Goal: Task Accomplishment & Management: Manage account settings

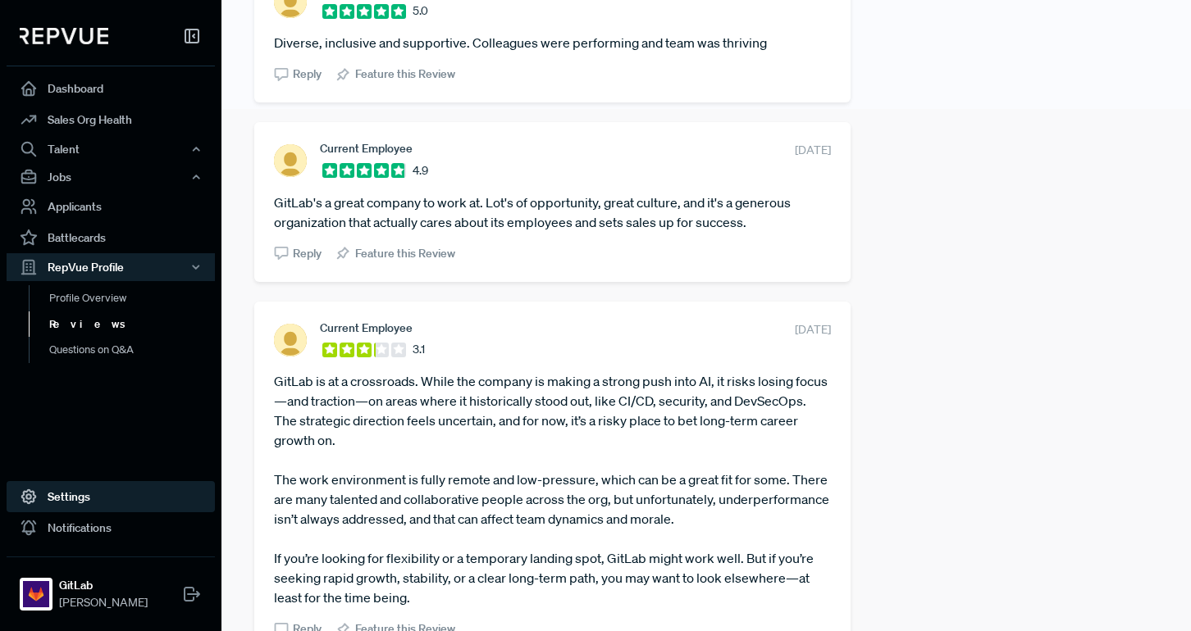
scroll to position [545, 0]
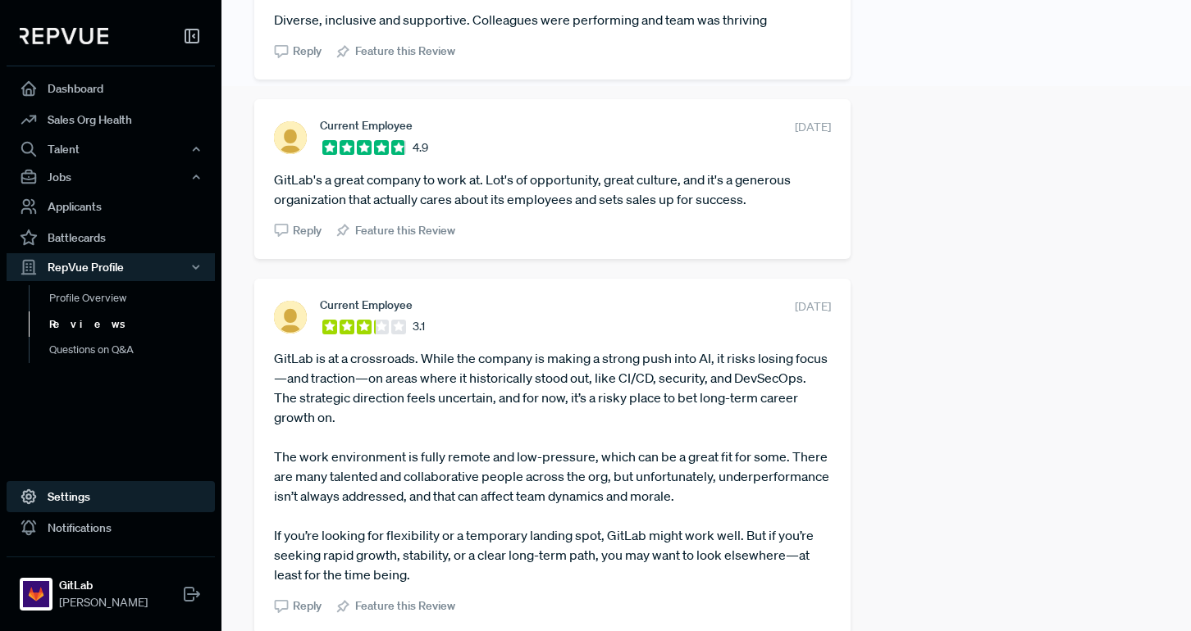
click at [72, 498] on link "Settings" at bounding box center [111, 496] width 208 height 31
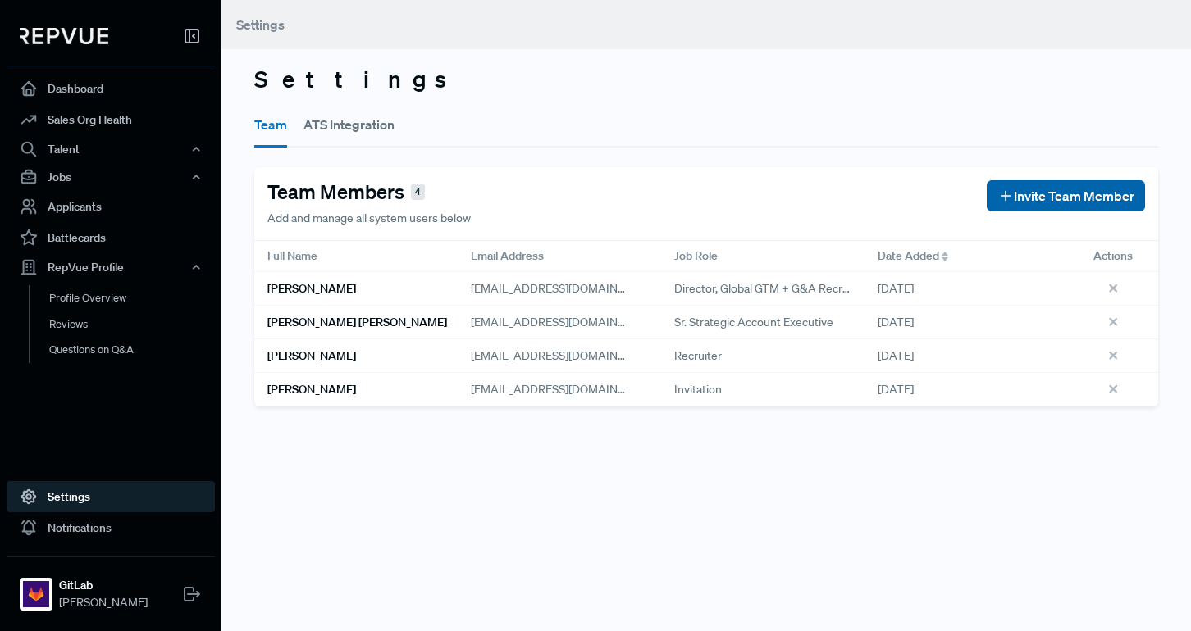
click at [791, 191] on span "Invite Team Member" at bounding box center [1074, 196] width 121 height 20
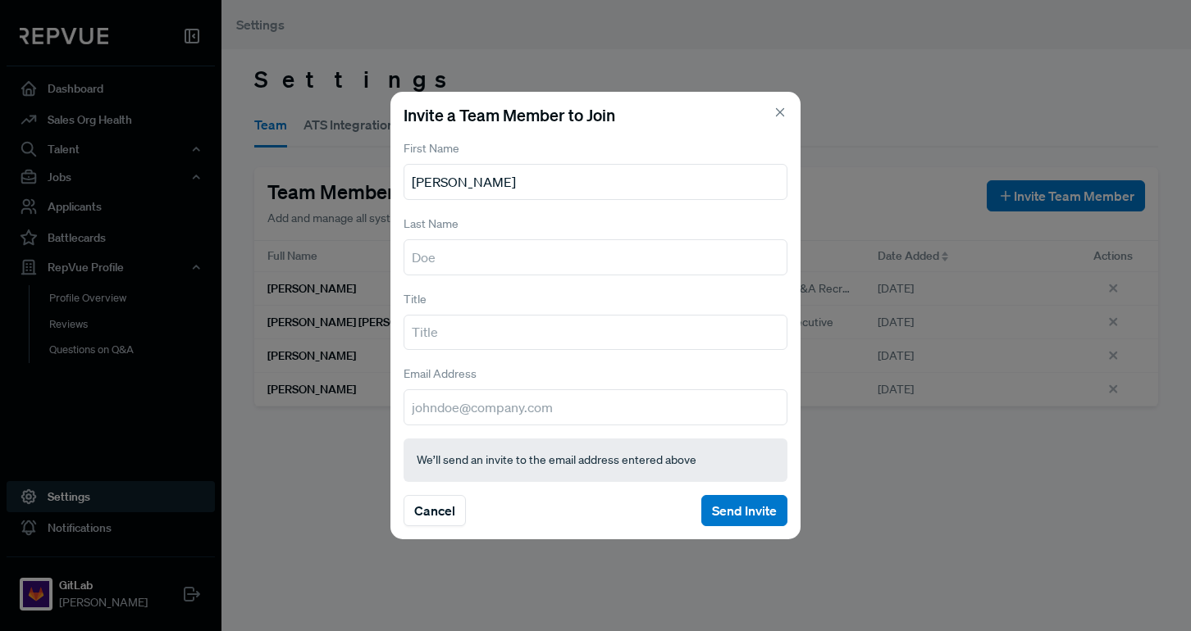
type input "[PERSON_NAME]"
type input "Talent Brand"
click at [416, 412] on input "[EMAIL_ADDRESS][DOMAIN_NAME]" at bounding box center [595, 408] width 384 height 36
type input "[EMAIL_ADDRESS][DOMAIN_NAME]"
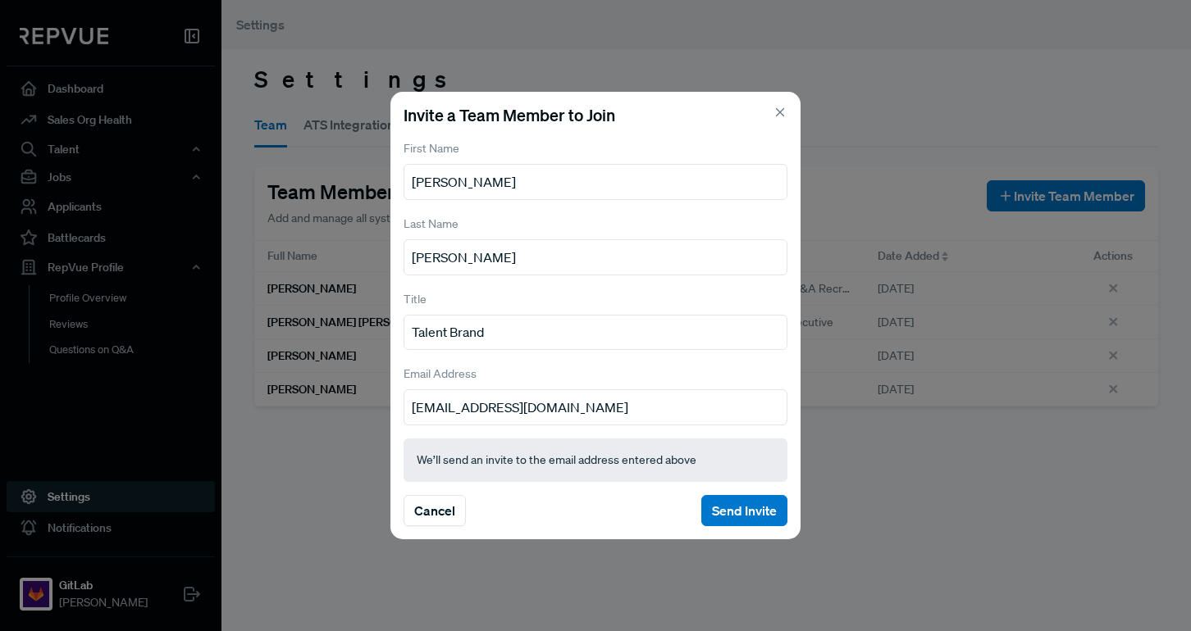
click at [641, 426] on div "Invite a Team Member to Join First Name [PERSON_NAME] Last Name [PERSON_NAME] T…" at bounding box center [595, 316] width 410 height 449
click at [650, 414] on input "[EMAIL_ADDRESS][DOMAIN_NAME]" at bounding box center [595, 408] width 384 height 36
click at [761, 509] on button "Send Invite" at bounding box center [744, 510] width 86 height 31
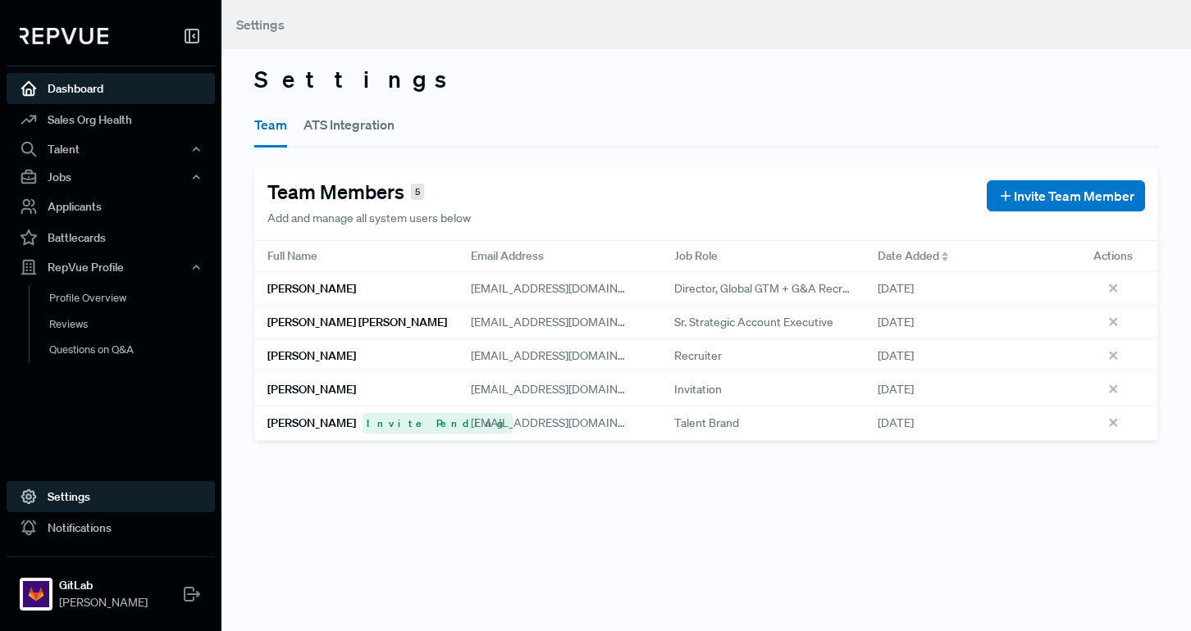
click at [167, 90] on link "Dashboard" at bounding box center [111, 88] width 208 height 31
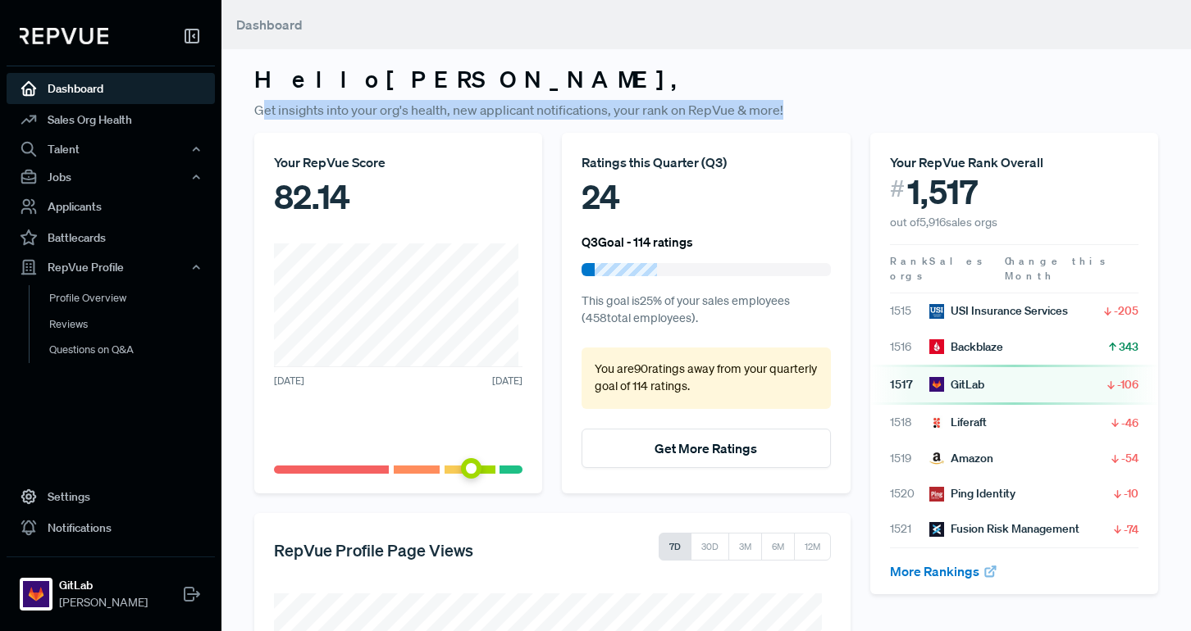
drag, startPoint x: 263, startPoint y: 109, endPoint x: 877, endPoint y: 107, distance: 613.4
click at [791, 107] on p "Get insights into your org's health, new applicant notifications, your rank on …" at bounding box center [706, 110] width 904 height 20
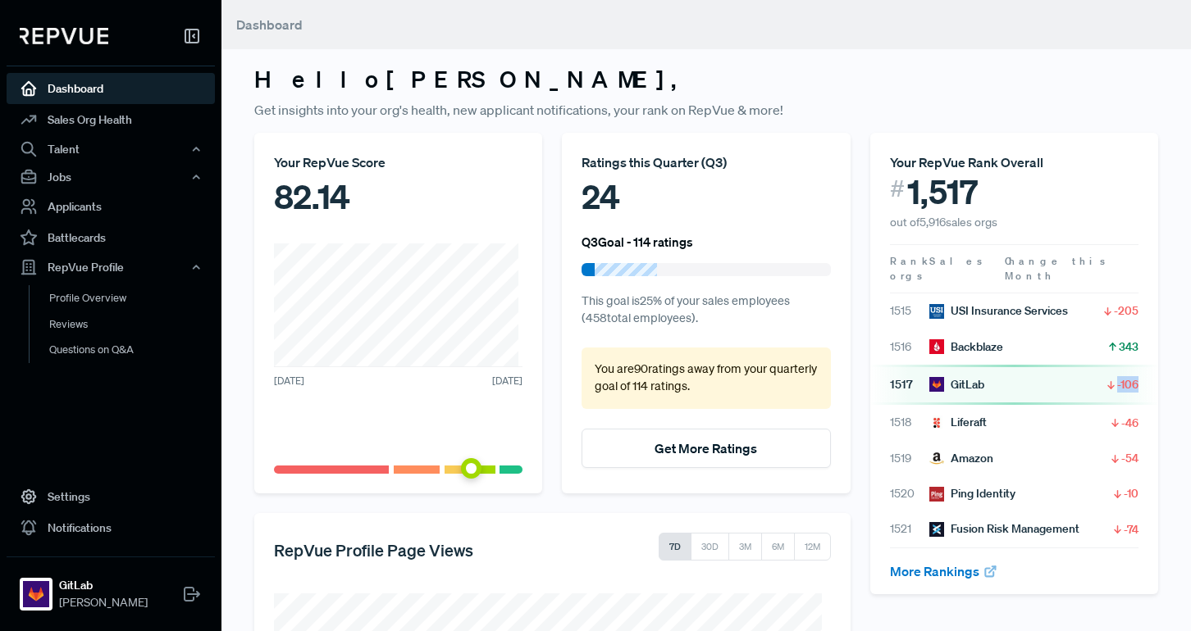
drag, startPoint x: 1091, startPoint y: 373, endPoint x: 1136, endPoint y: 373, distance: 45.1
click at [791, 373] on div "1517 GitLab -106" at bounding box center [1014, 385] width 288 height 40
drag, startPoint x: 273, startPoint y: 189, endPoint x: 390, endPoint y: 207, distance: 118.0
click at [396, 200] on div "Your RepVue Score 82.[DATE] [DATE]" at bounding box center [398, 313] width 288 height 361
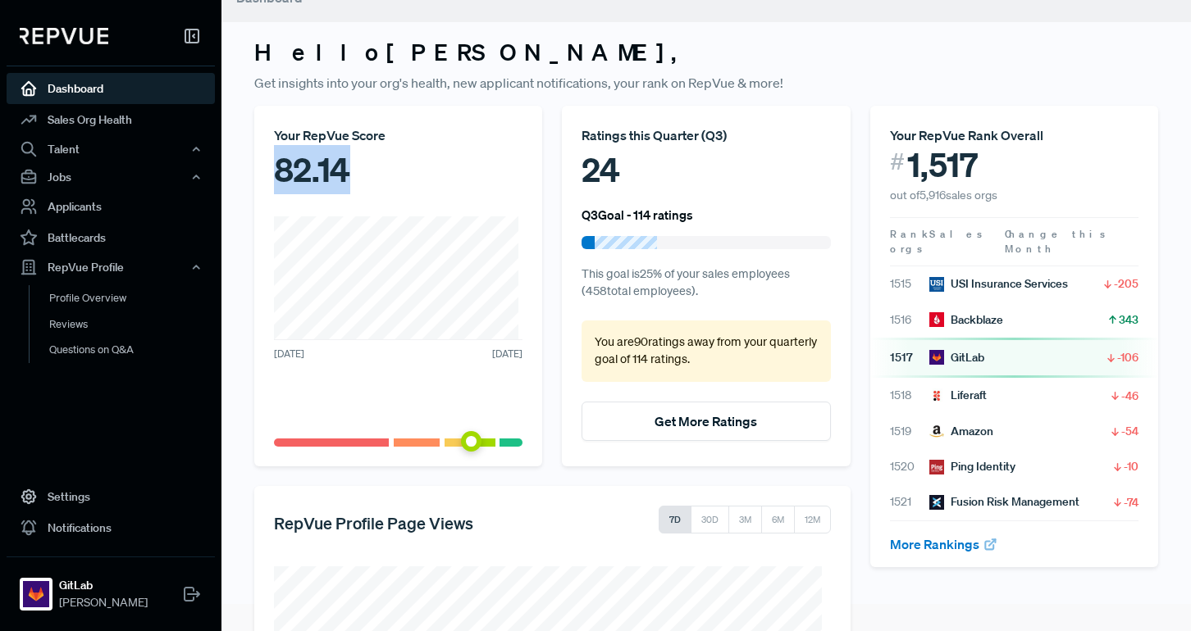
scroll to position [281, 0]
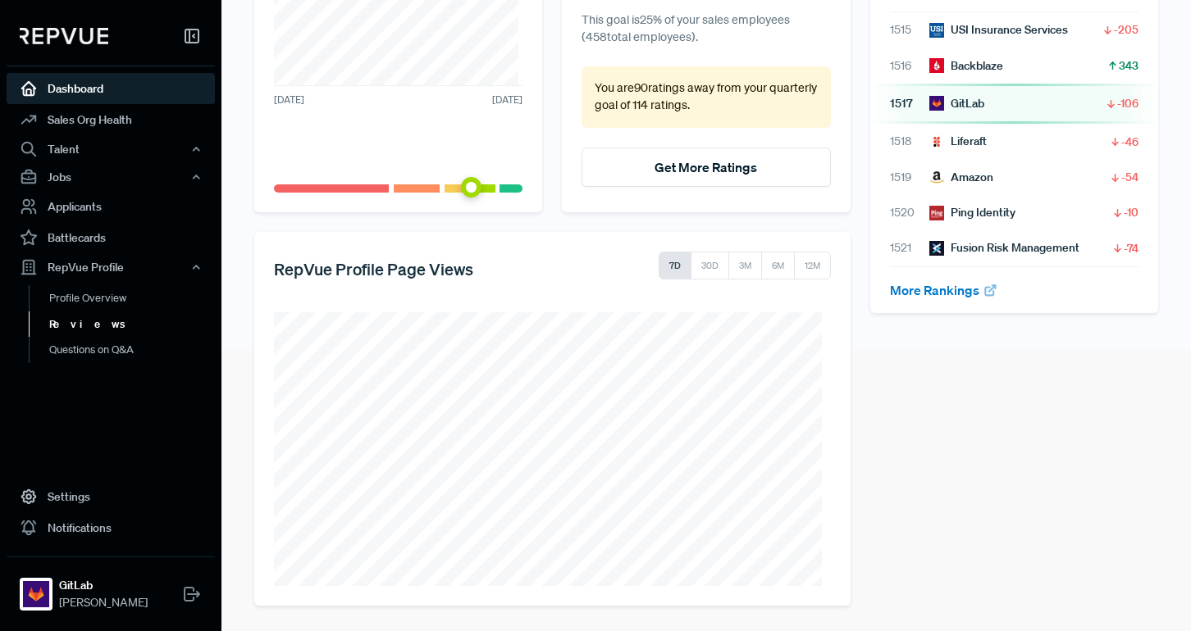
click at [98, 326] on link "Reviews" at bounding box center [133, 325] width 208 height 26
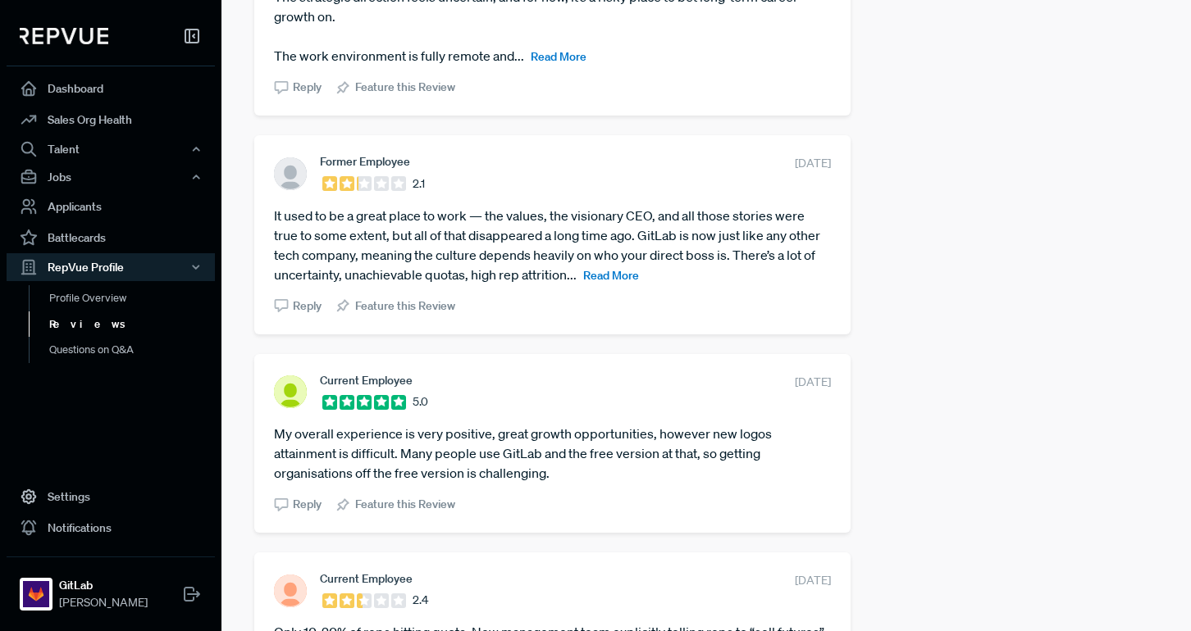
scroll to position [923, 0]
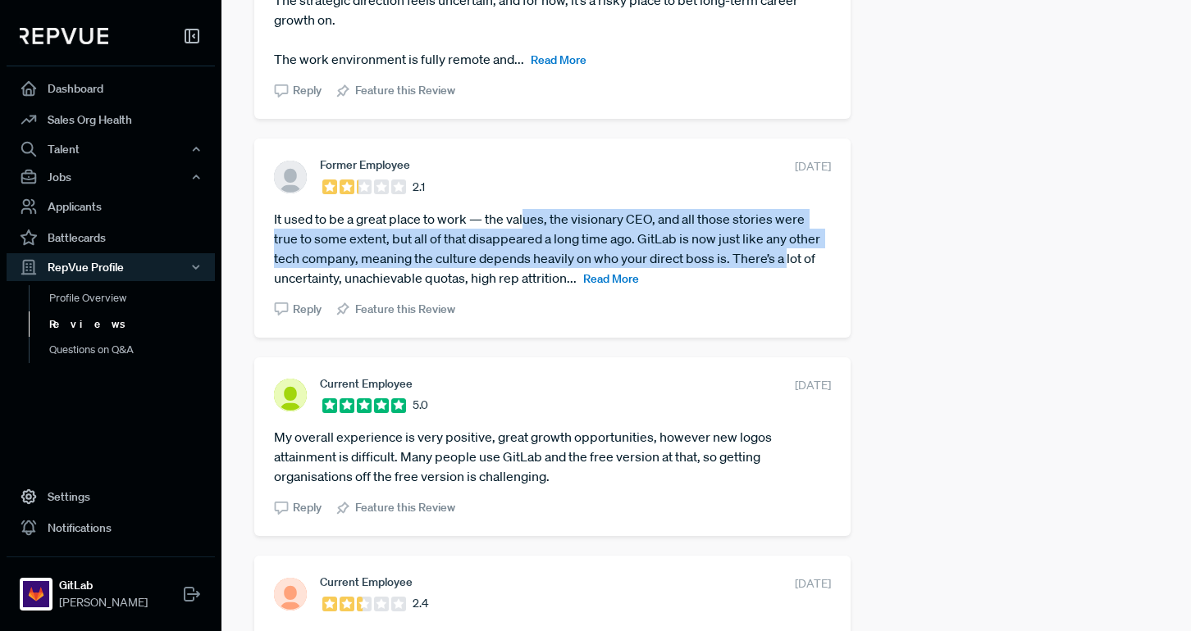
drag, startPoint x: 618, startPoint y: 222, endPoint x: 838, endPoint y: 259, distance: 223.7
click at [791, 259] on div "Former Employee 2.1 [DATE] It used to be a great place to work — the values, th…" at bounding box center [552, 238] width 596 height 198
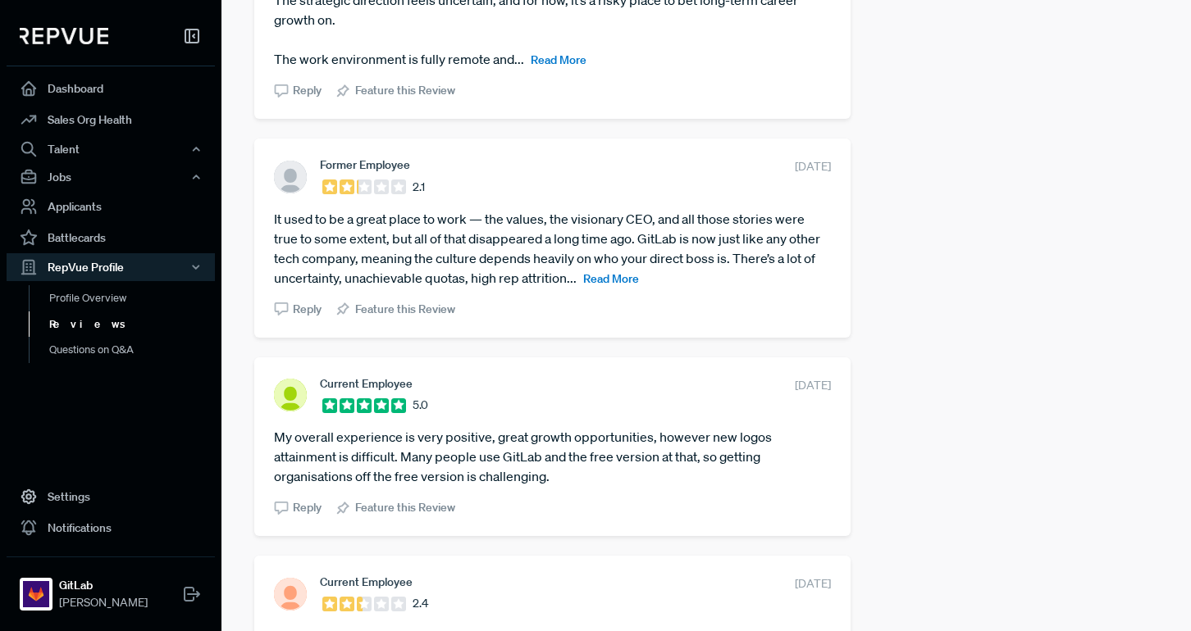
drag, startPoint x: 751, startPoint y: 234, endPoint x: 841, endPoint y: 244, distance: 89.9
click at [791, 242] on div "Former Employee 2.1 [DATE] It used to be a great place to work — the values, th…" at bounding box center [552, 238] width 596 height 198
drag, startPoint x: 841, startPoint y: 244, endPoint x: 820, endPoint y: 243, distance: 20.5
click at [791, 244] on div "Former Employee 2.1 [DATE] It used to be a great place to work — the values, th…" at bounding box center [552, 238] width 596 height 198
click at [294, 304] on span "Reply" at bounding box center [307, 309] width 29 height 17
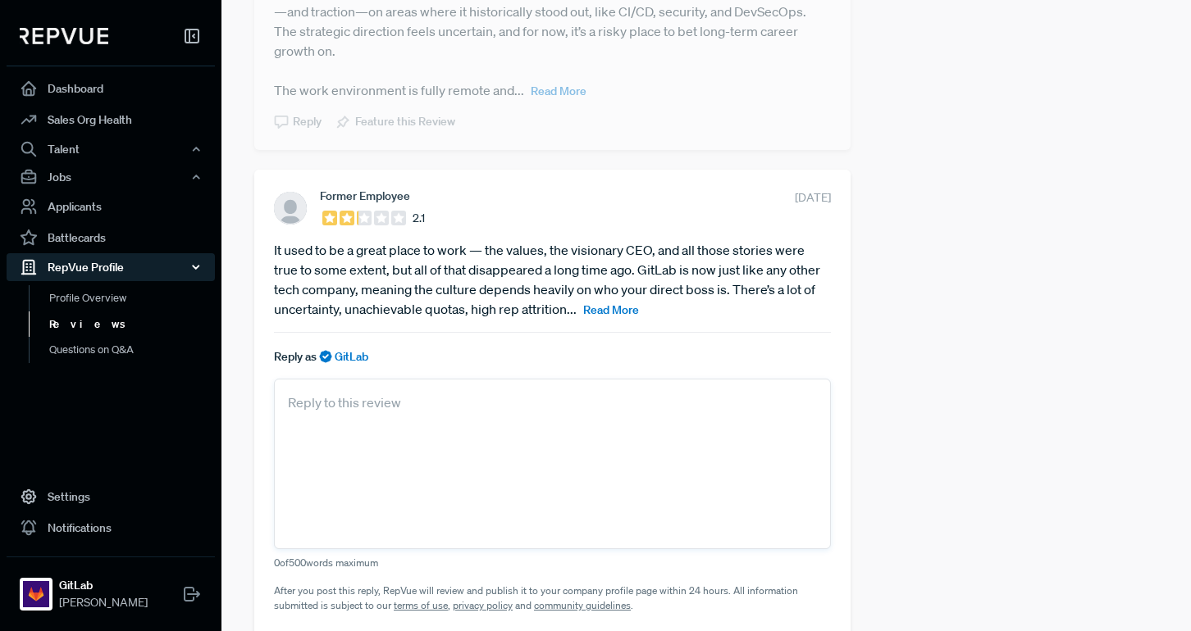
scroll to position [890, 0]
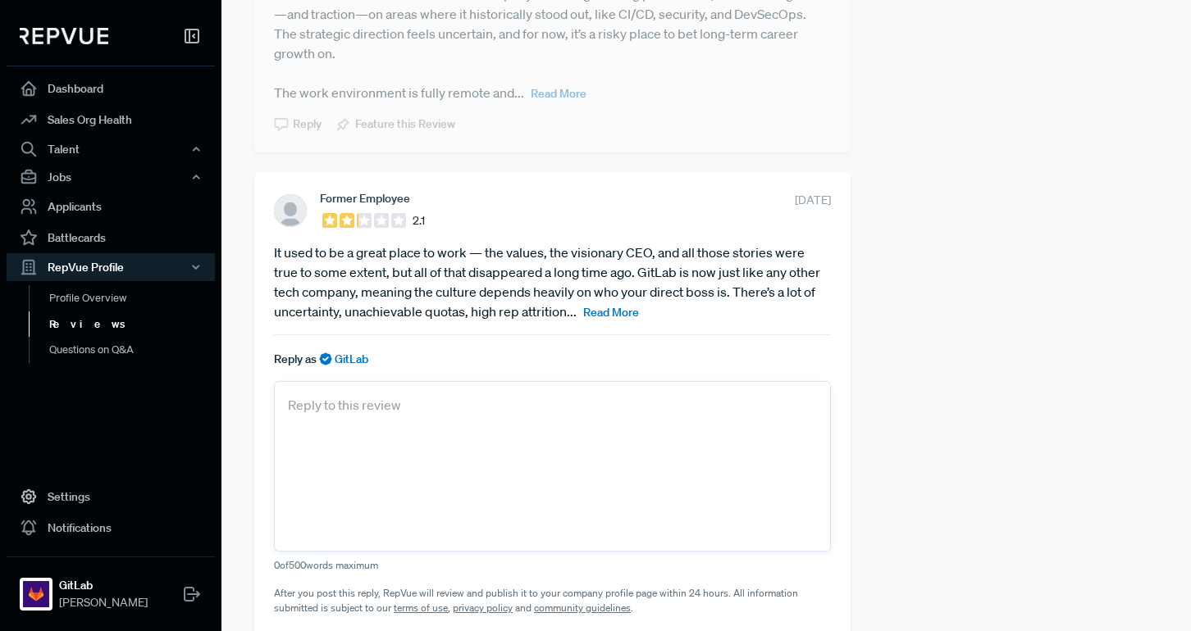
click at [78, 326] on link "Reviews" at bounding box center [133, 325] width 208 height 26
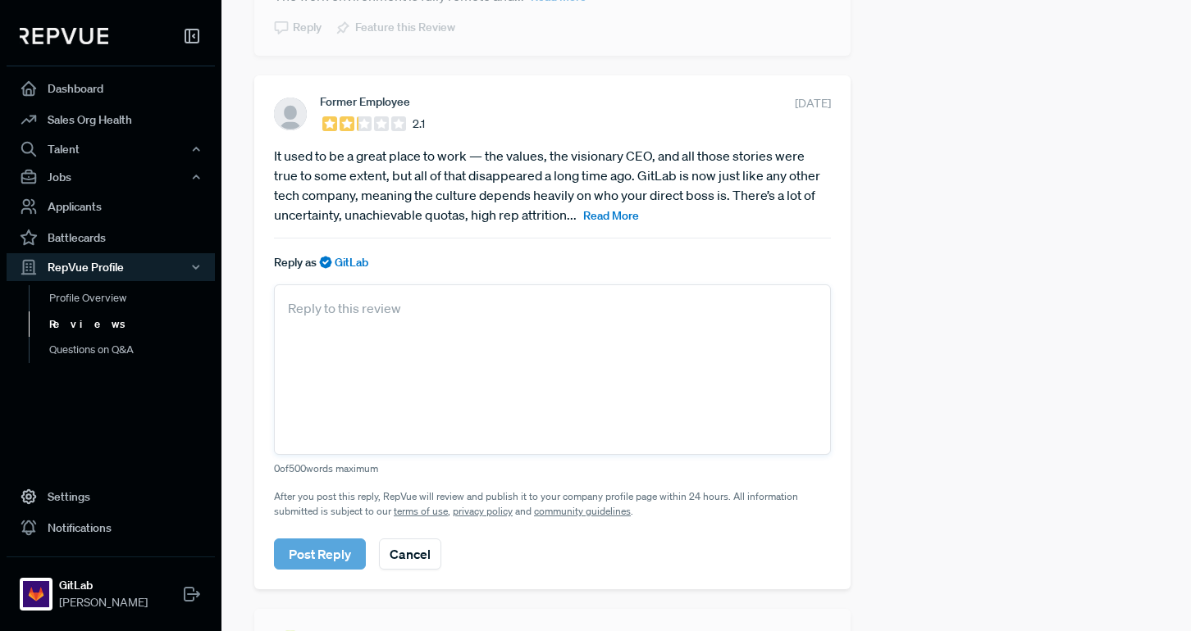
scroll to position [1009, 0]
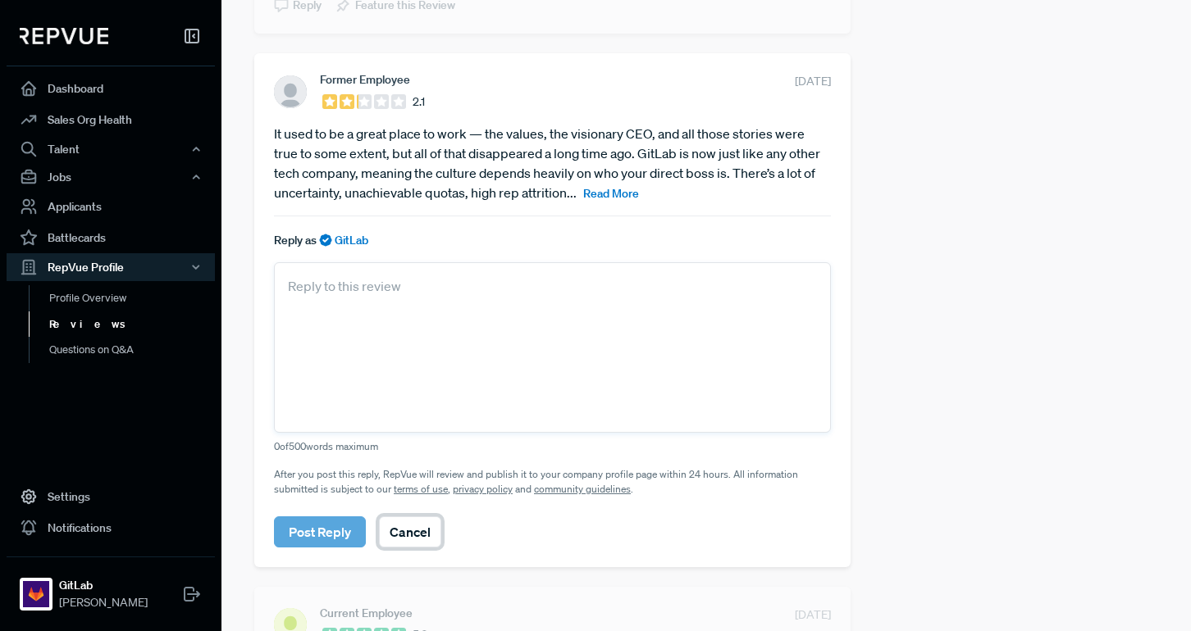
click at [426, 536] on button "Cancel" at bounding box center [410, 532] width 62 height 31
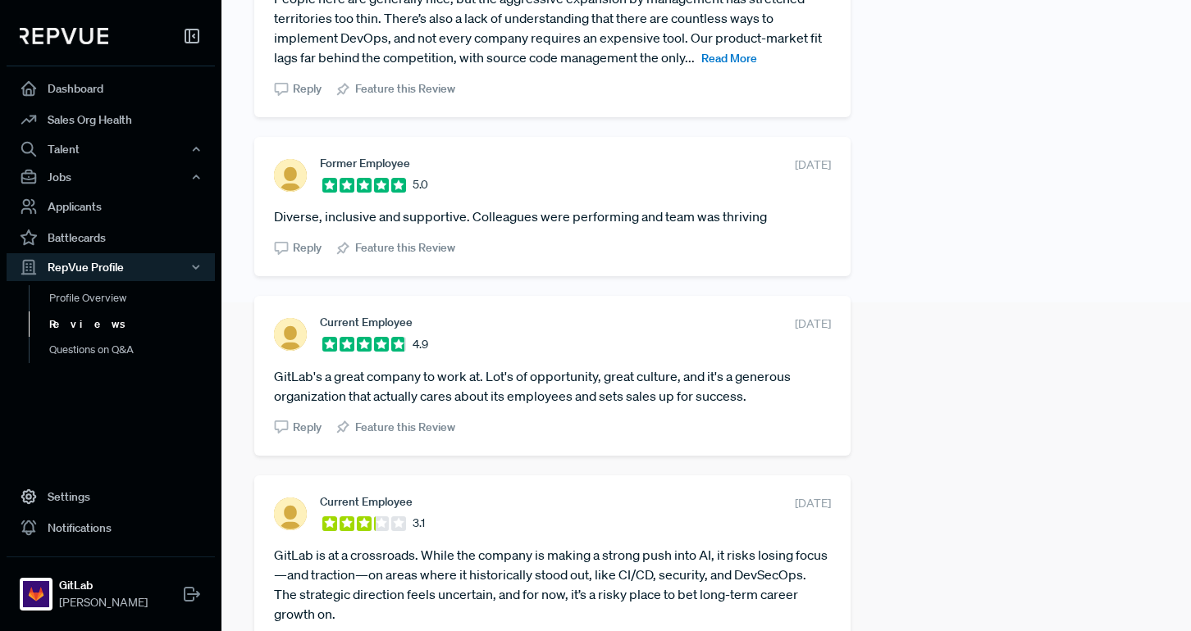
scroll to position [0, 0]
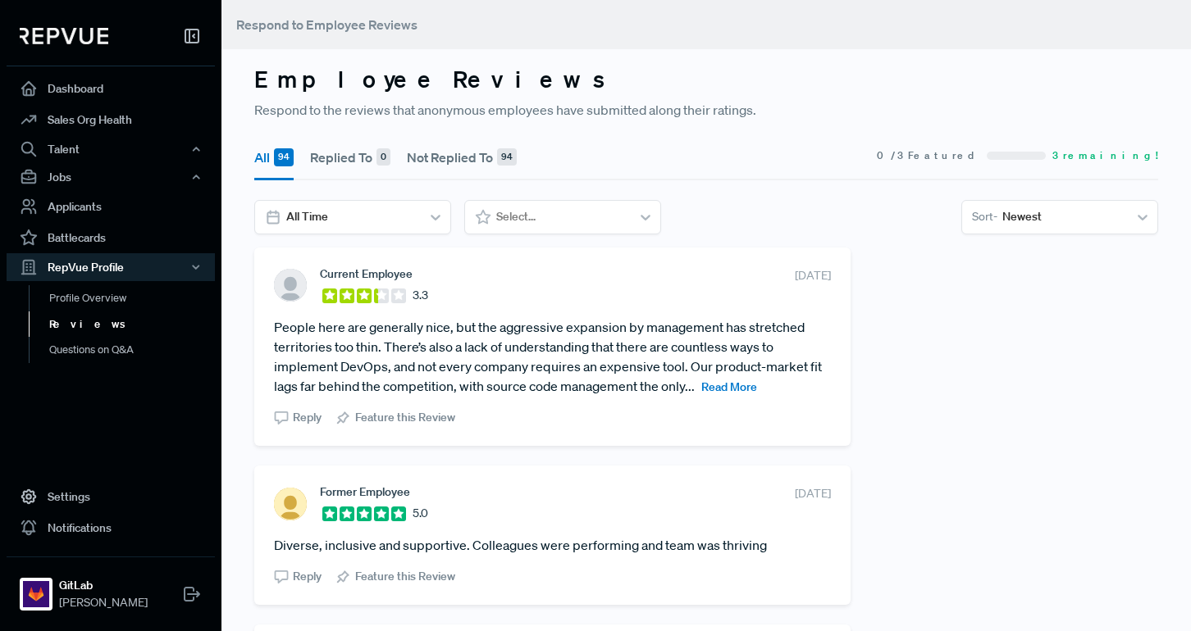
click at [435, 162] on button "Not Replied To 94" at bounding box center [462, 157] width 110 height 46
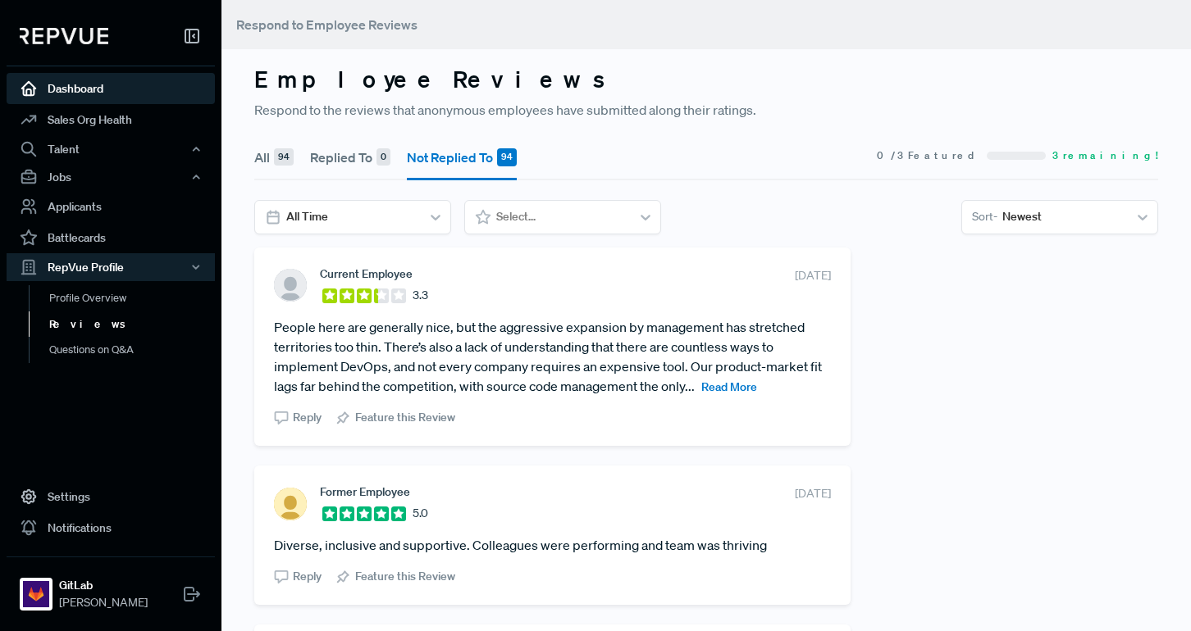
click at [107, 91] on link "Dashboard" at bounding box center [111, 88] width 208 height 31
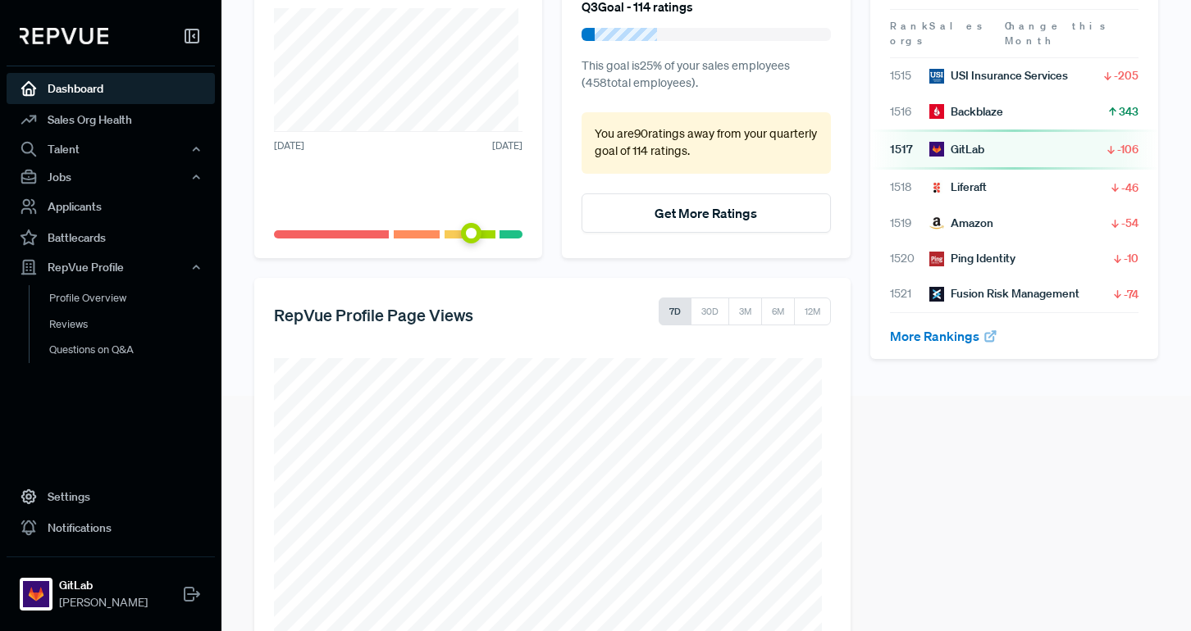
scroll to position [281, 0]
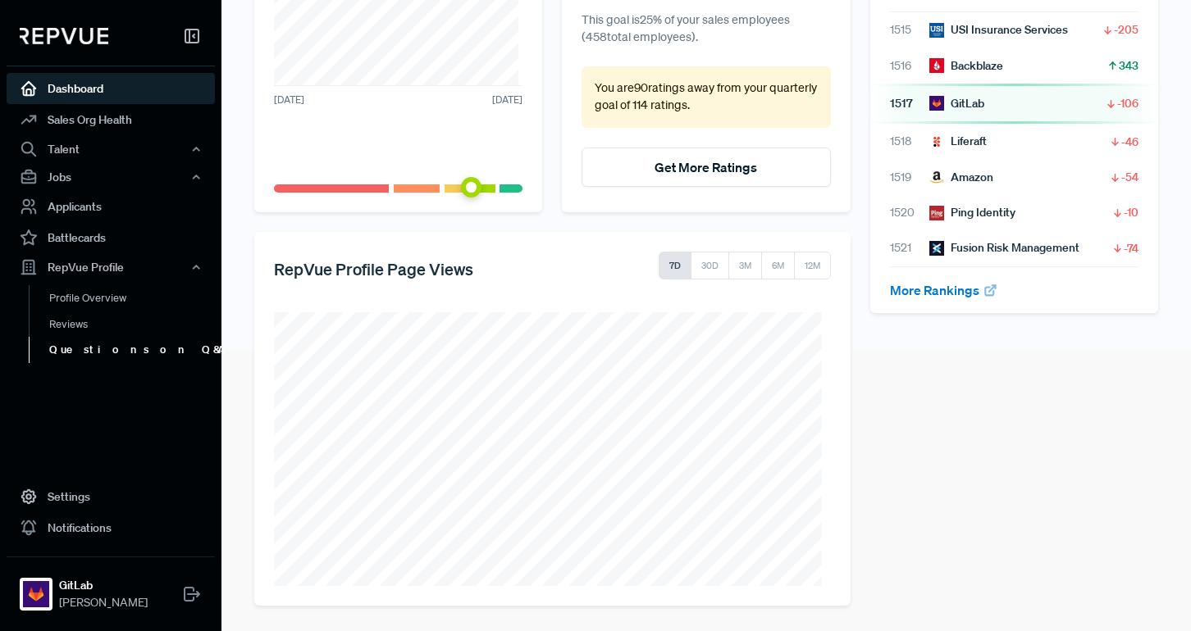
click at [126, 355] on link "Questions on Q&A" at bounding box center [133, 350] width 208 height 26
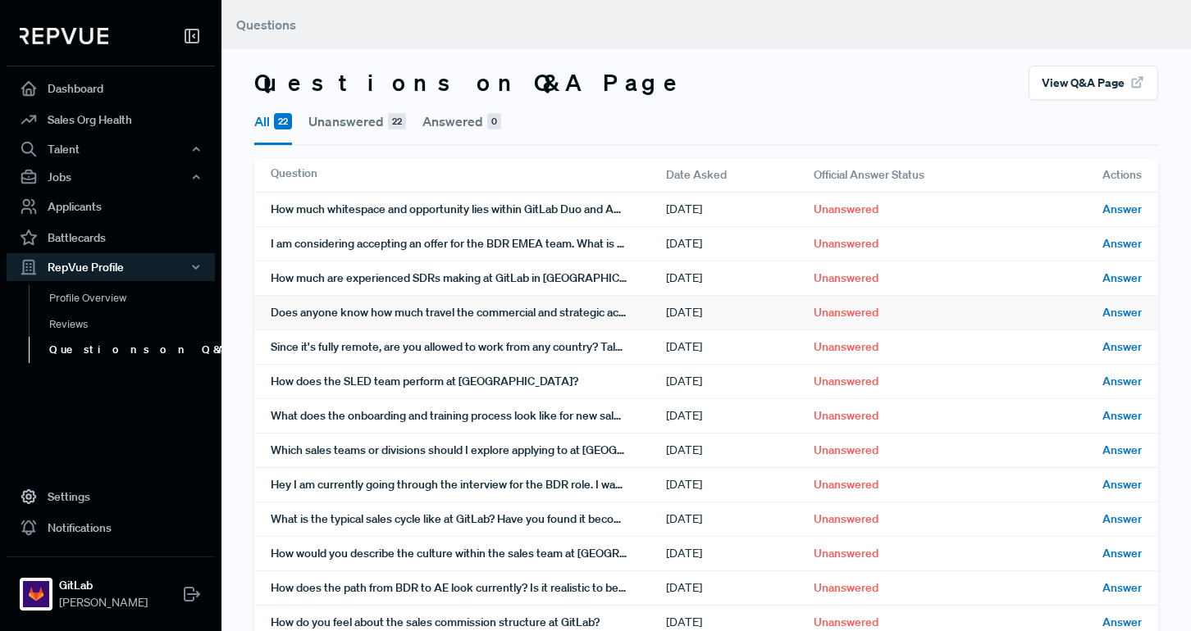
click at [572, 315] on div "Does anyone know how much travel the commercial and strategic account executive…" at bounding box center [468, 313] width 395 height 34
click at [388, 275] on div "How much are experienced SDRs making at GitLab in [GEOGRAPHIC_DATA]? Is quota a…" at bounding box center [468, 279] width 395 height 34
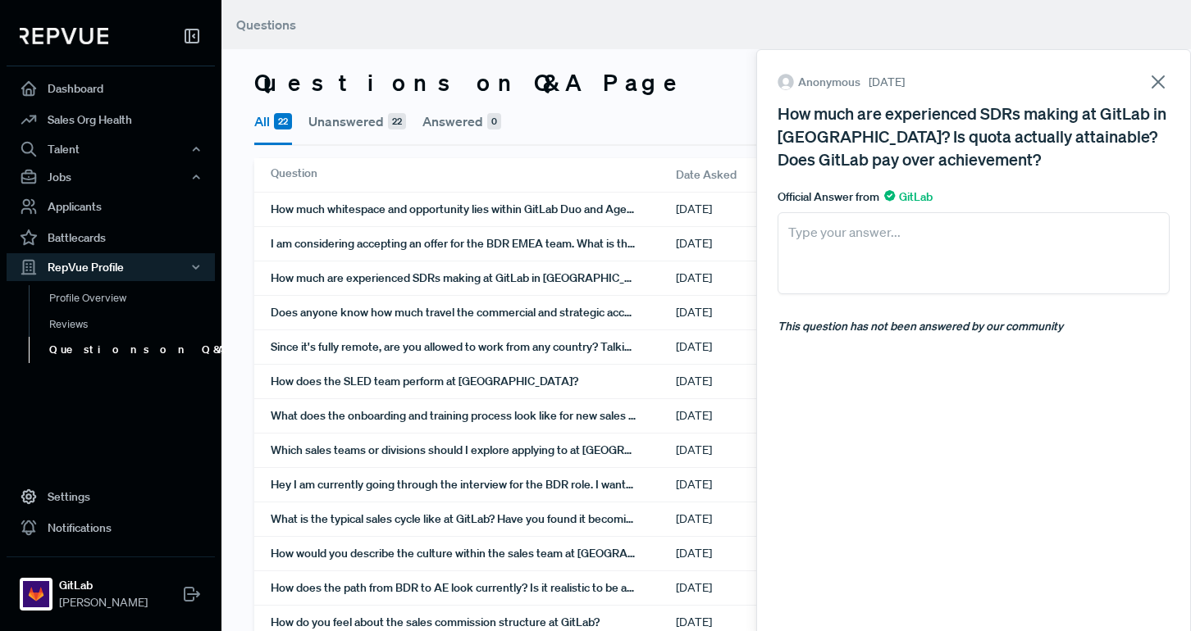
click at [791, 83] on use at bounding box center [1157, 81] width 11 height 11
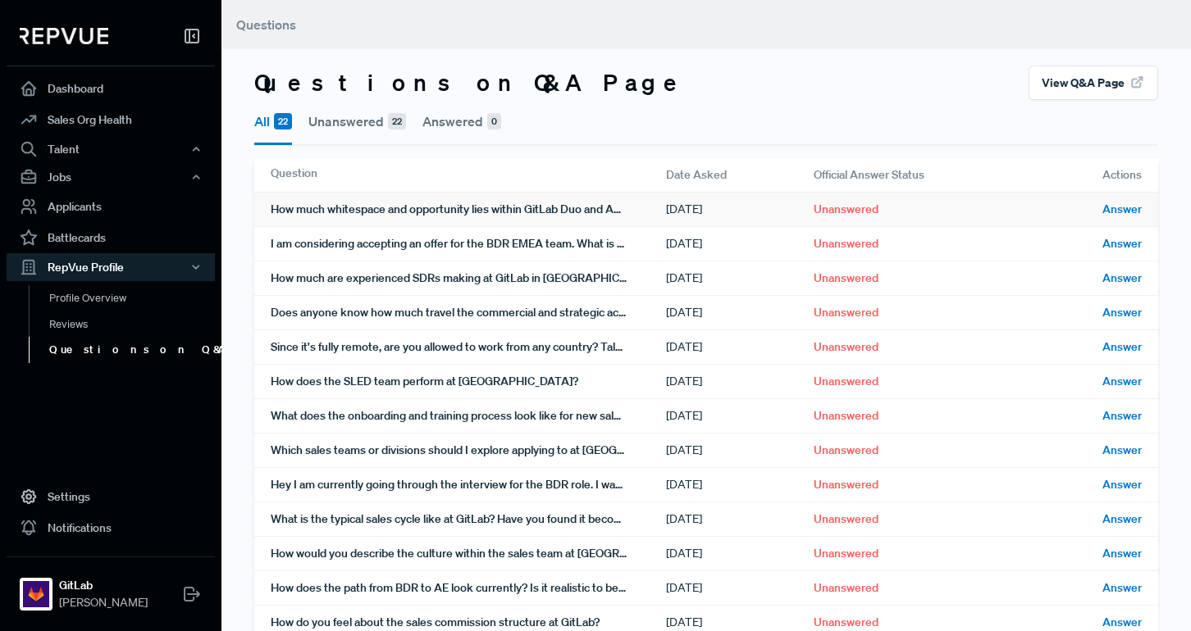
click at [474, 213] on div "How much whitespace and opportunity lies within GitLab Duo and Agent platform? …" at bounding box center [468, 210] width 395 height 34
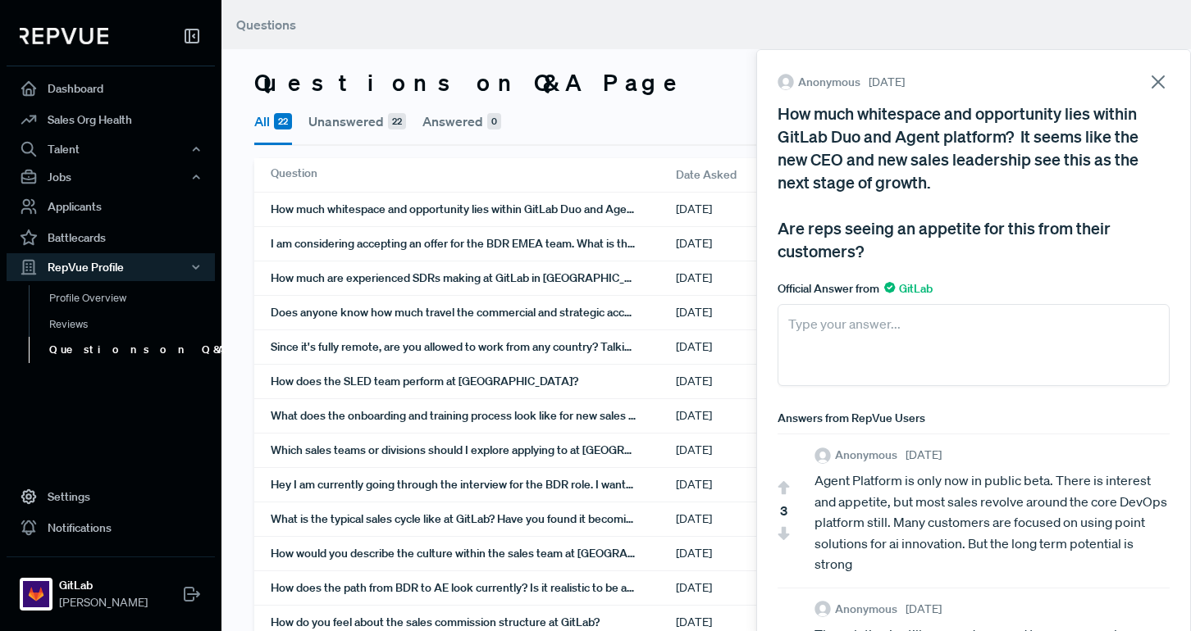
click at [791, 85] on icon at bounding box center [1157, 82] width 23 height 23
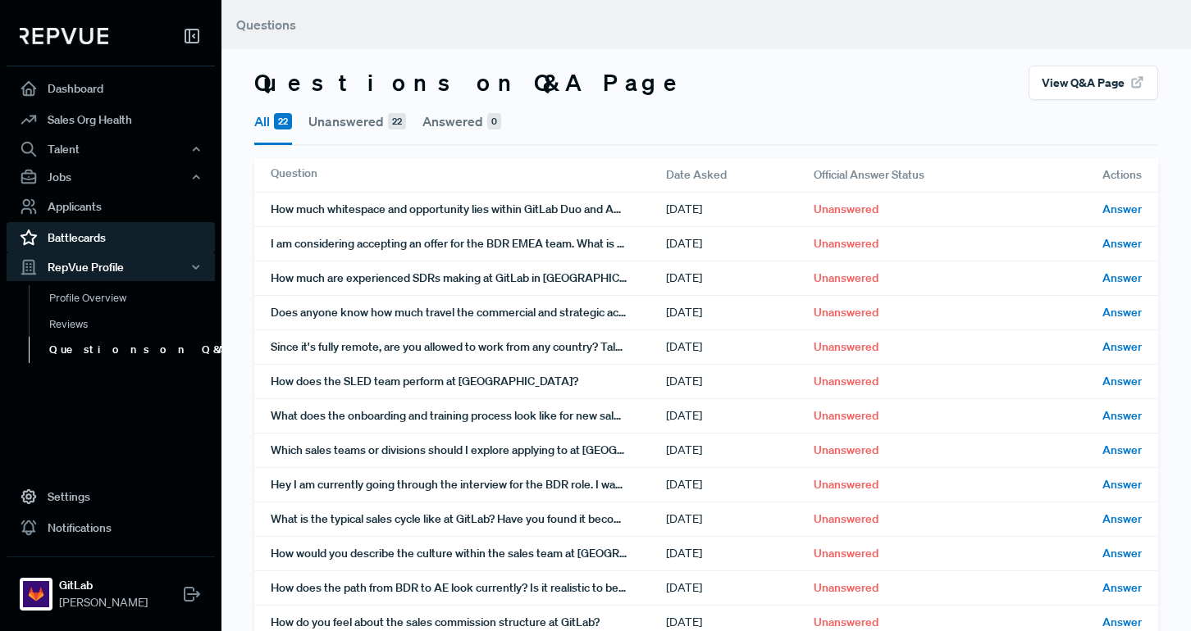
click at [92, 230] on link "Battlecards" at bounding box center [111, 237] width 208 height 31
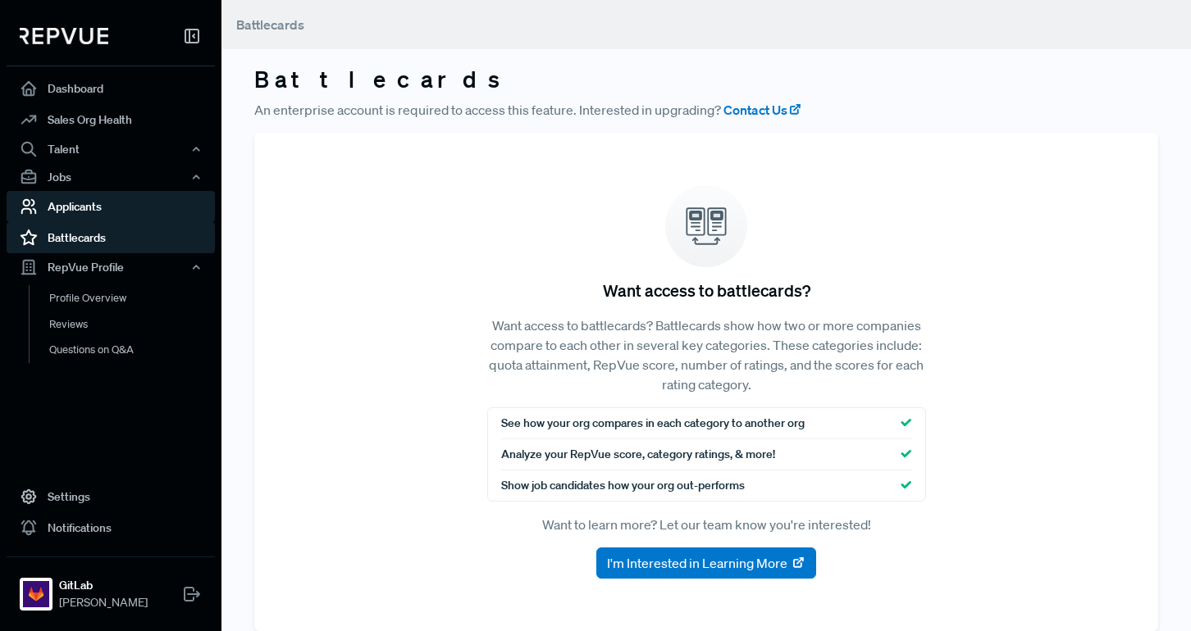
click at [86, 205] on link "Applicants" at bounding box center [111, 206] width 208 height 31
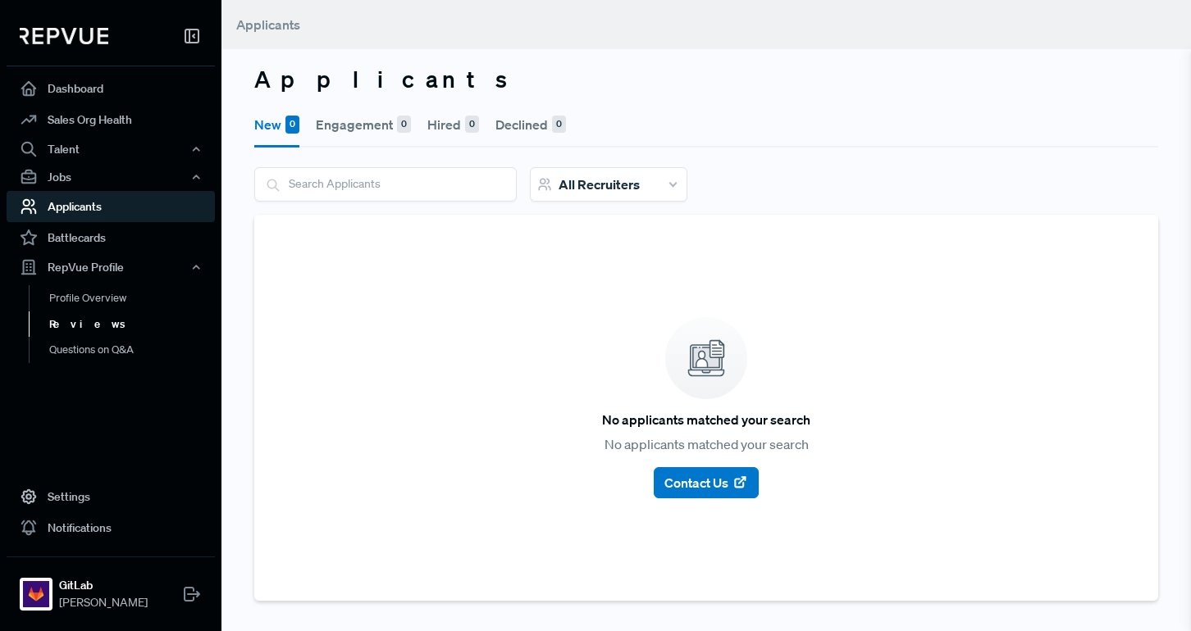
click at [98, 327] on link "Reviews" at bounding box center [133, 325] width 208 height 26
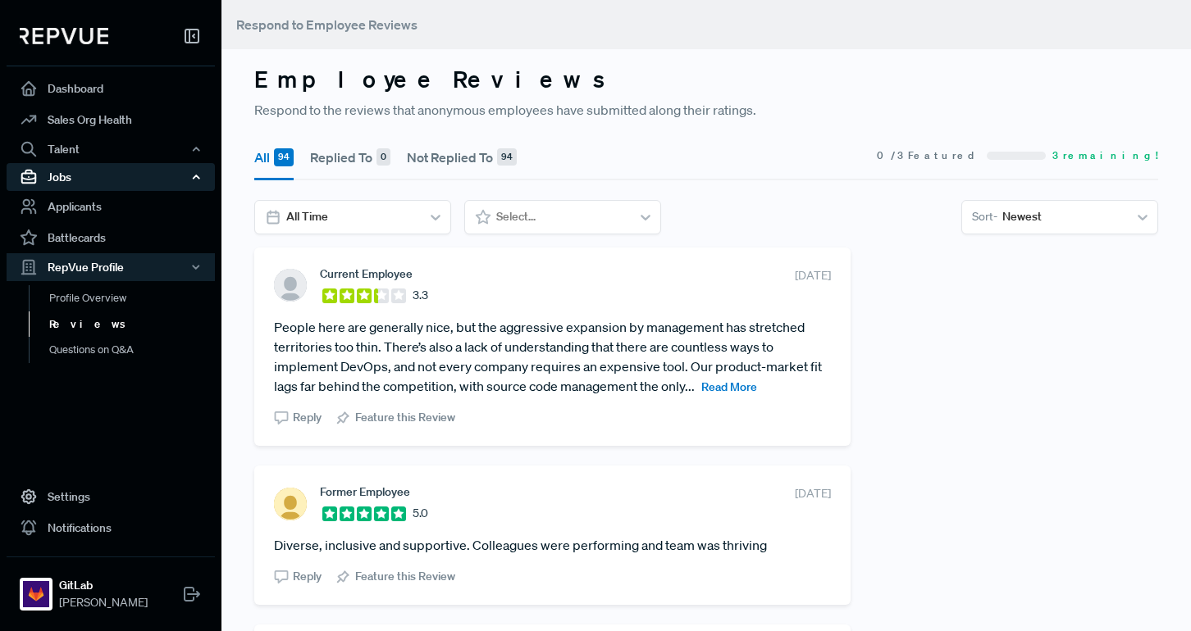
click at [84, 183] on div "Jobs" at bounding box center [111, 177] width 208 height 28
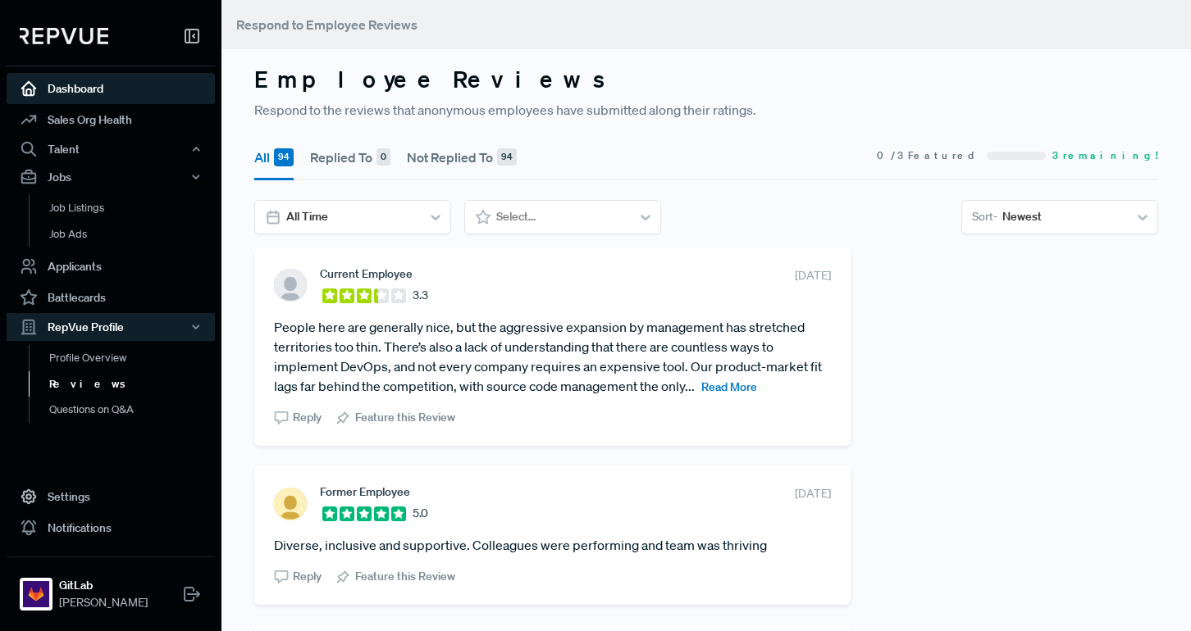
click at [74, 94] on link "Dashboard" at bounding box center [111, 88] width 208 height 31
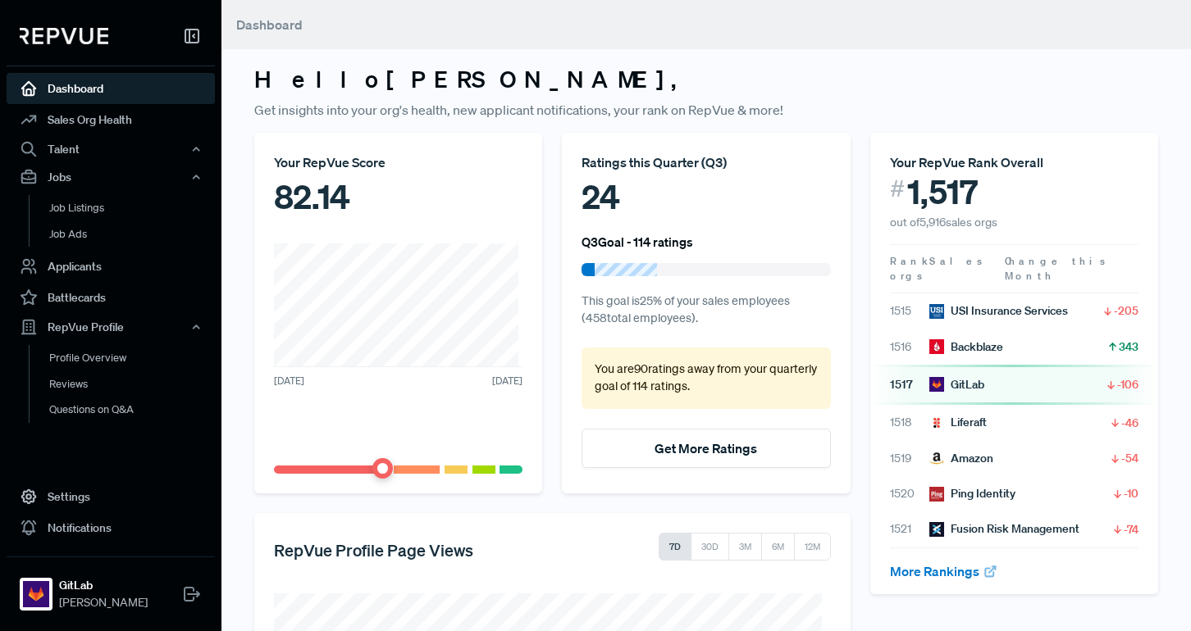
click at [70, 37] on img at bounding box center [64, 36] width 89 height 16
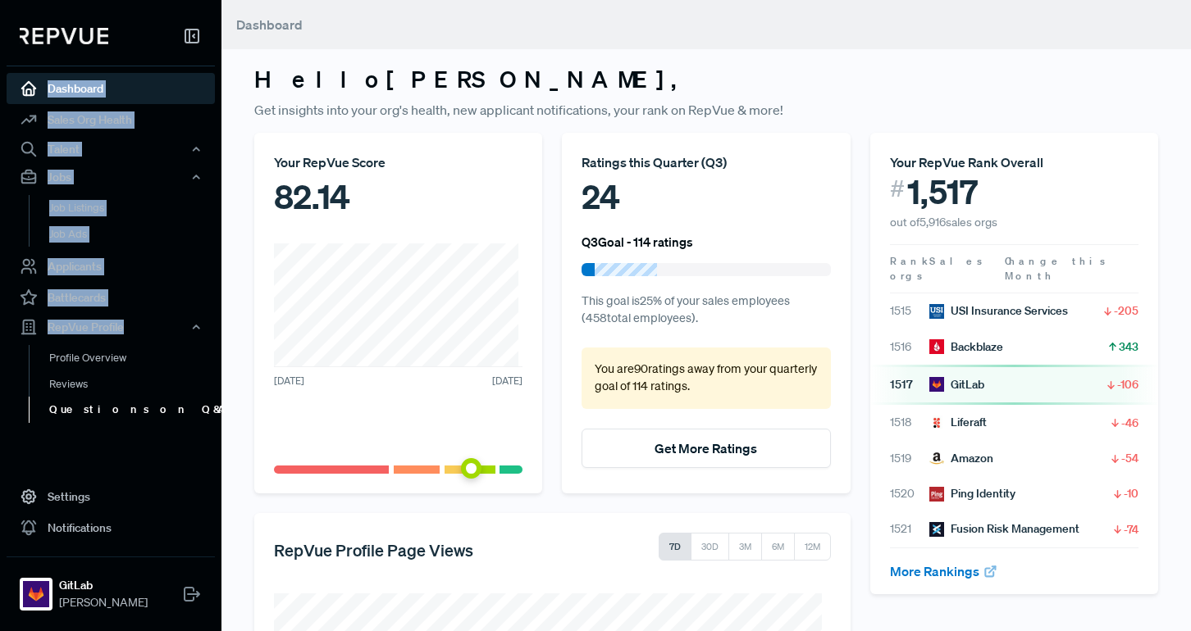
drag, startPoint x: 194, startPoint y: 34, endPoint x: 183, endPoint y: 421, distance: 386.4
click at [208, 352] on div "Dashboard Sales Org Health Talent Talent Data Talent Profiles Talent Competitor…" at bounding box center [110, 226] width 221 height 427
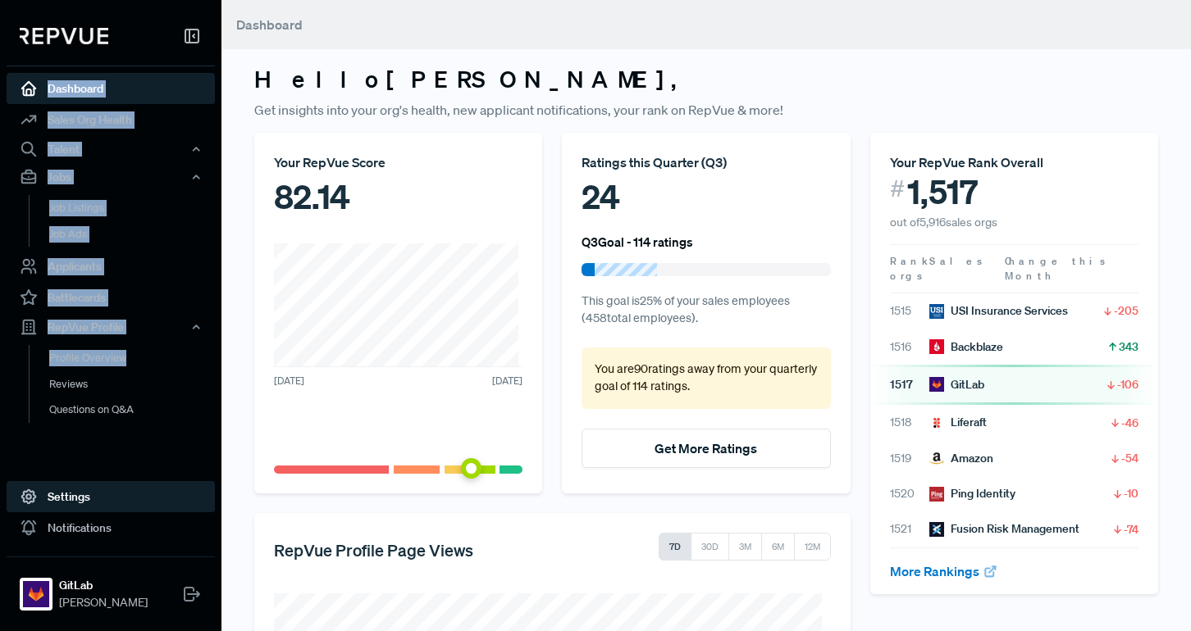
click at [89, 498] on link "Settings" at bounding box center [111, 496] width 208 height 31
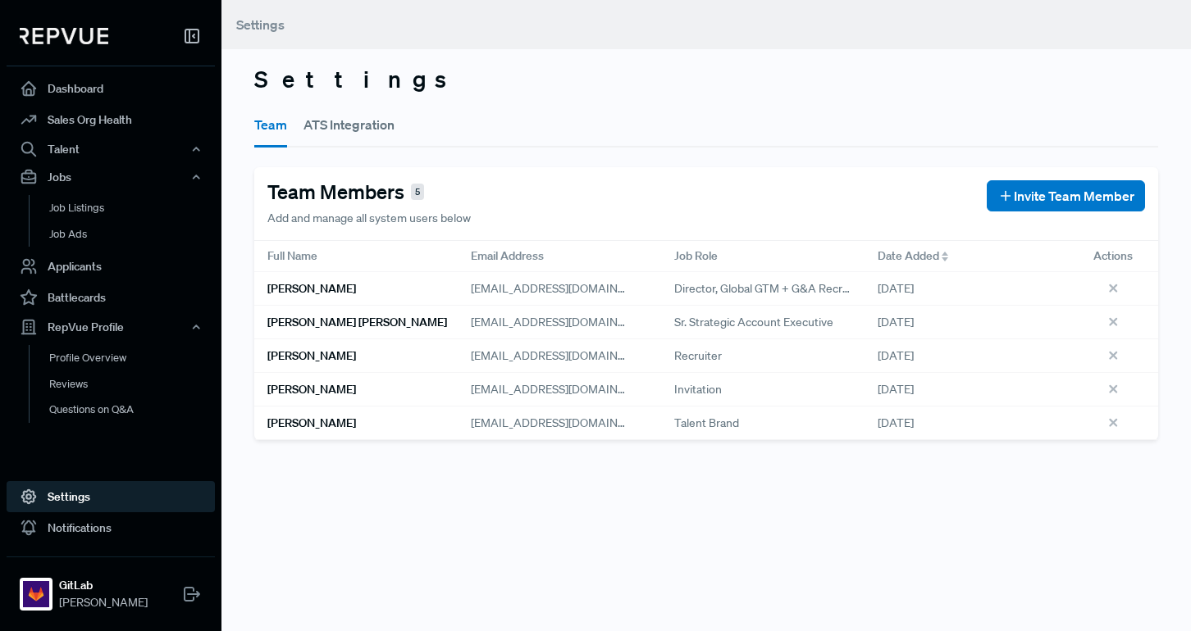
click at [271, 473] on div "Settings Team ATS Integration Team Members 5 Add and manage all system users be…" at bounding box center [705, 315] width 969 height 631
click at [123, 362] on link "Profile Overview" at bounding box center [133, 366] width 208 height 42
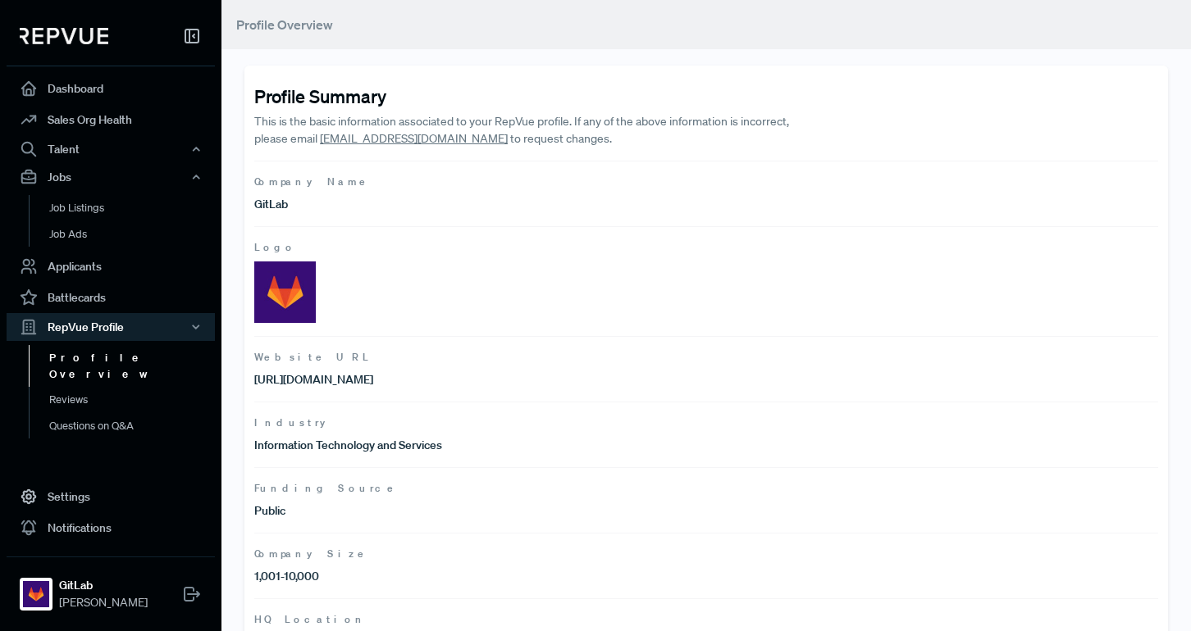
click at [298, 357] on span "Website URL" at bounding box center [706, 357] width 904 height 15
drag, startPoint x: 394, startPoint y: 344, endPoint x: 394, endPoint y: 335, distance: 9.1
click at [394, 340] on article "Website URL [URL][DOMAIN_NAME]" at bounding box center [706, 369] width 904 height 66
click at [276, 284] on img at bounding box center [285, 293] width 62 height 62
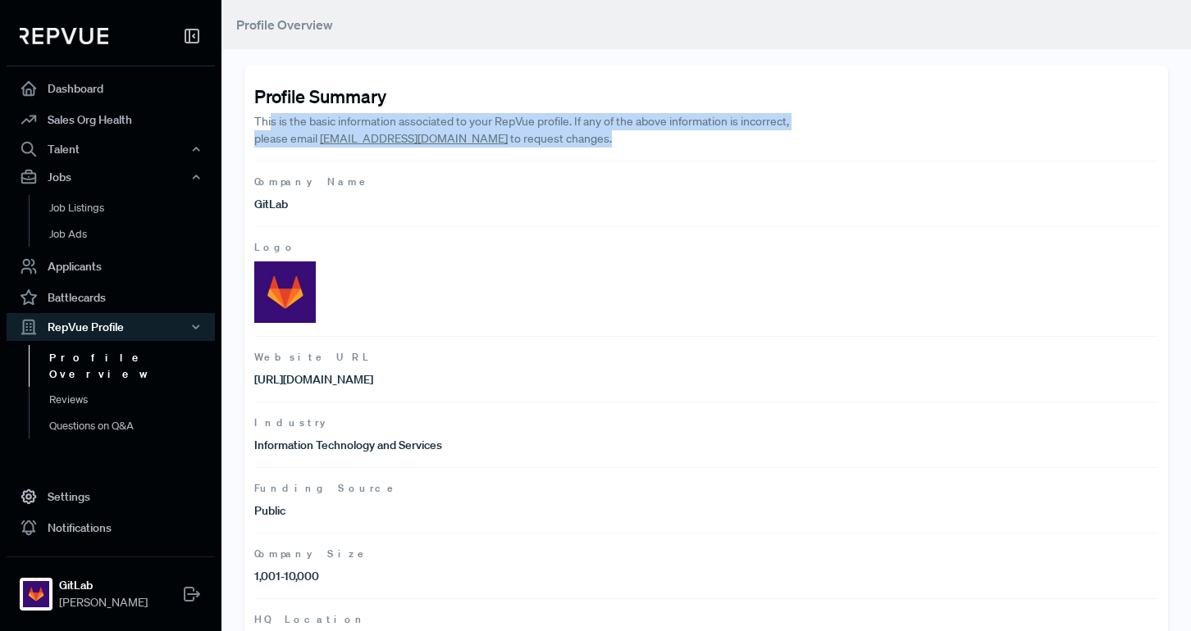
drag, startPoint x: 280, startPoint y: 119, endPoint x: 666, endPoint y: 134, distance: 386.5
click at [666, 134] on p "This is the basic information associated to your RepVue profile. If any of the …" at bounding box center [525, 130] width 542 height 34
click at [628, 134] on p "This is the basic information associated to your RepVue profile. If any of the …" at bounding box center [525, 130] width 542 height 34
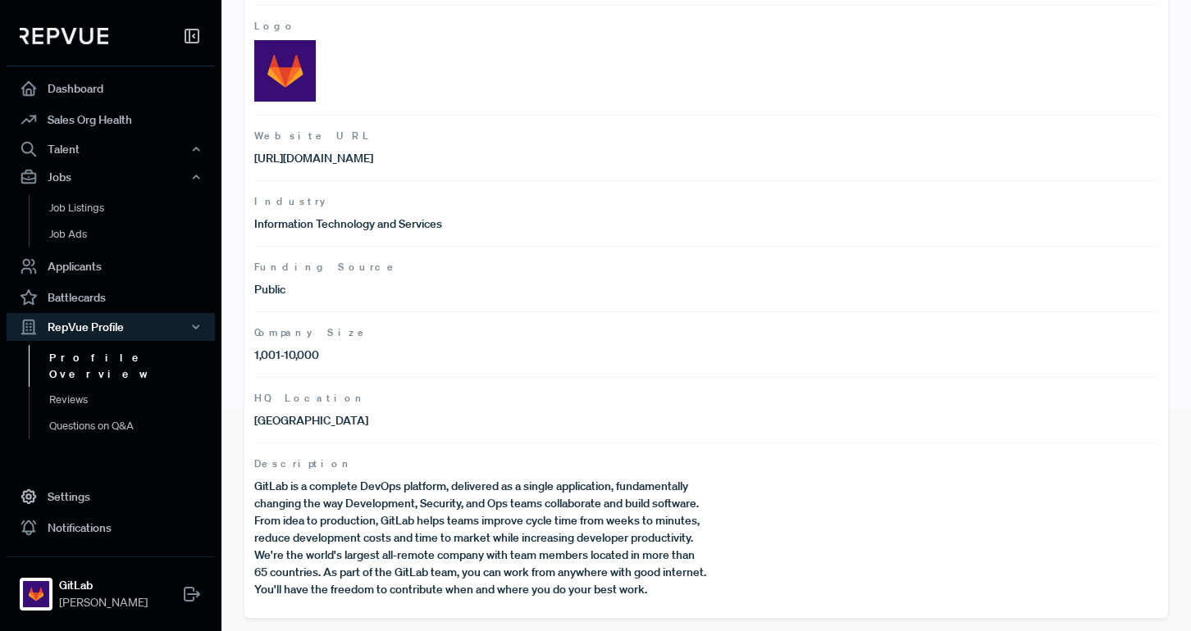
scroll to position [239, 0]
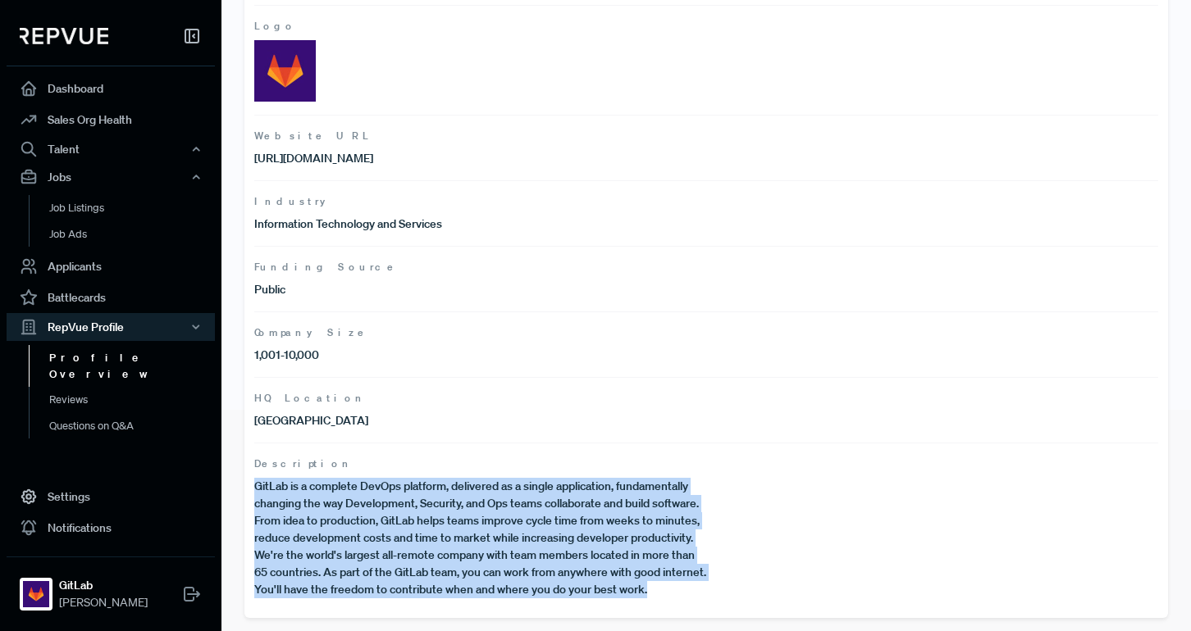
drag, startPoint x: 217, startPoint y: 496, endPoint x: 276, endPoint y: 457, distance: 71.0
click at [276, 457] on article "Description GitLab is a complete DevOps platform, delivered as a single applica…" at bounding box center [706, 521] width 904 height 156
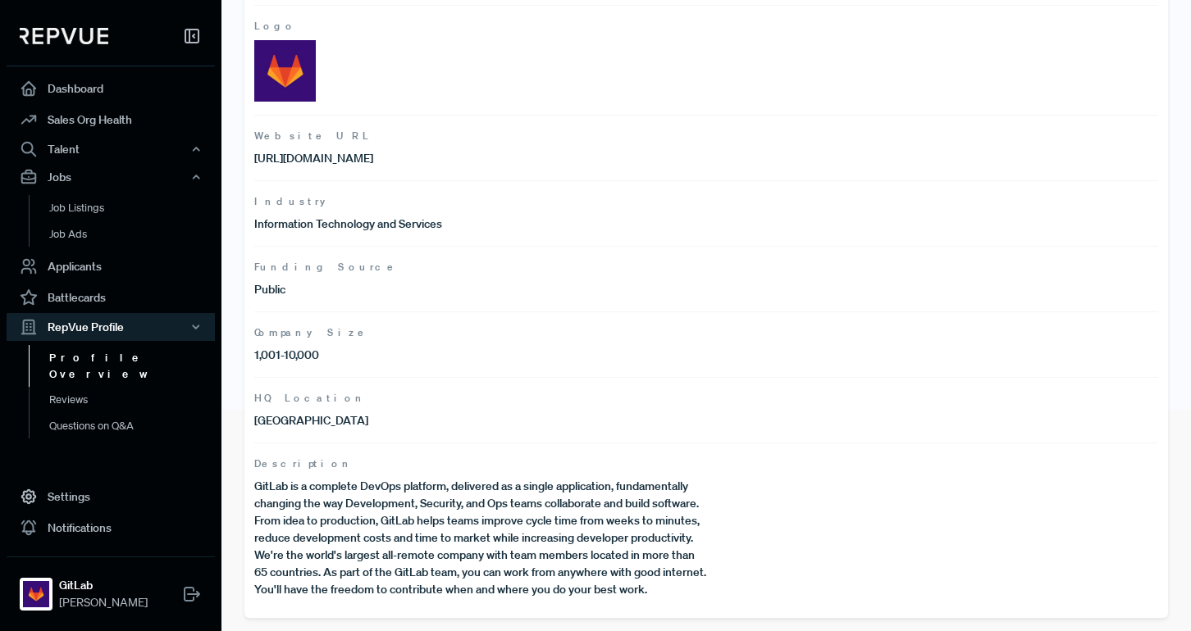
click at [494, 357] on article "Company Size 1,001-10,000" at bounding box center [706, 345] width 904 height 66
click at [137, 93] on link "Dashboard" at bounding box center [111, 88] width 208 height 31
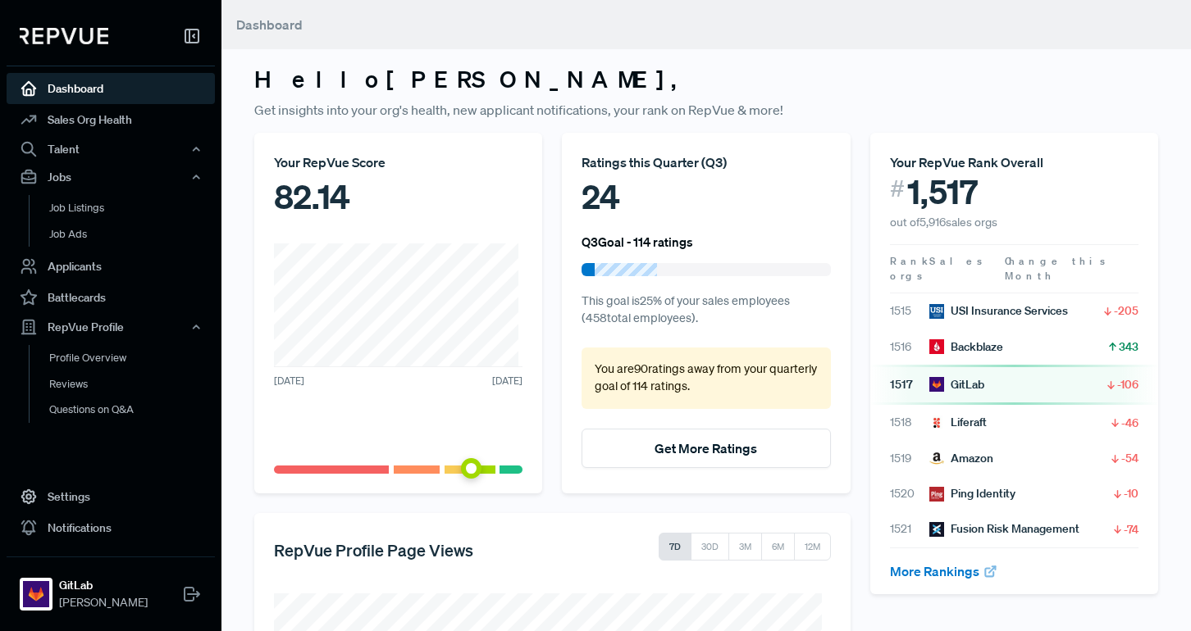
drag, startPoint x: 468, startPoint y: 471, endPoint x: 303, endPoint y: 473, distance: 165.7
click at [319, 470] on div at bounding box center [398, 470] width 248 height 8
click at [791, 563] on link "More Rankings" at bounding box center [944, 571] width 108 height 16
